Goal: Transaction & Acquisition: Purchase product/service

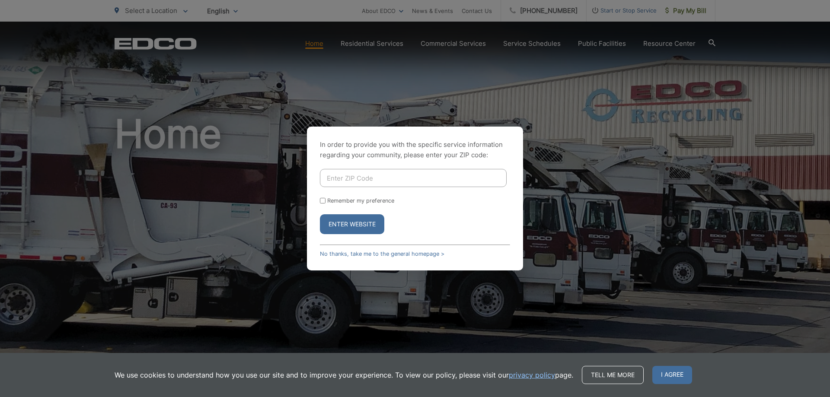
click at [374, 179] on input "Enter ZIP Code" at bounding box center [413, 178] width 187 height 18
type input "92024"
click at [322, 201] on input "Remember my preference" at bounding box center [323, 201] width 6 height 6
checkbox input "true"
click at [329, 219] on button "Enter Website" at bounding box center [352, 225] width 64 height 20
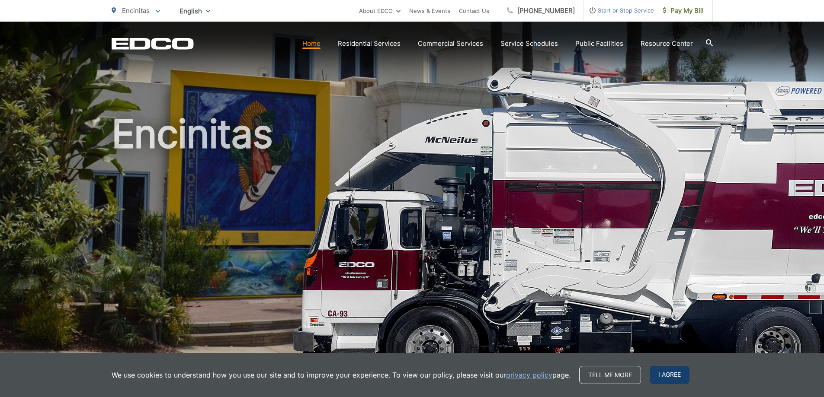
click at [664, 377] on span "I agree" at bounding box center [670, 375] width 40 height 18
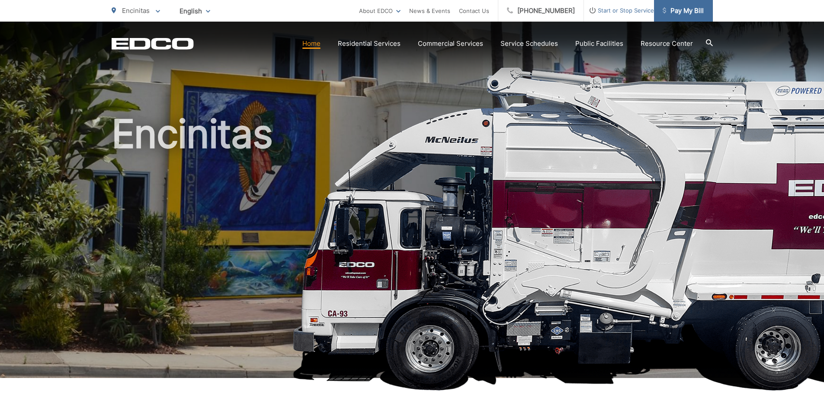
click at [680, 11] on span "Pay My Bill" at bounding box center [683, 11] width 41 height 10
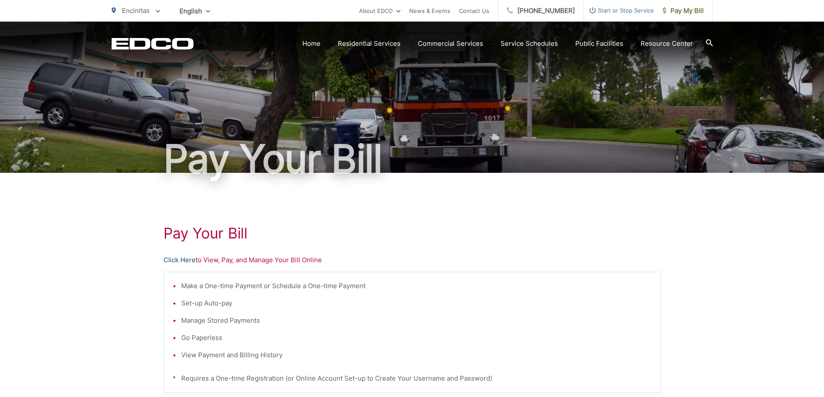
click at [176, 260] on link "Click Here" at bounding box center [179, 260] width 32 height 10
